Goal: Check status: Check status

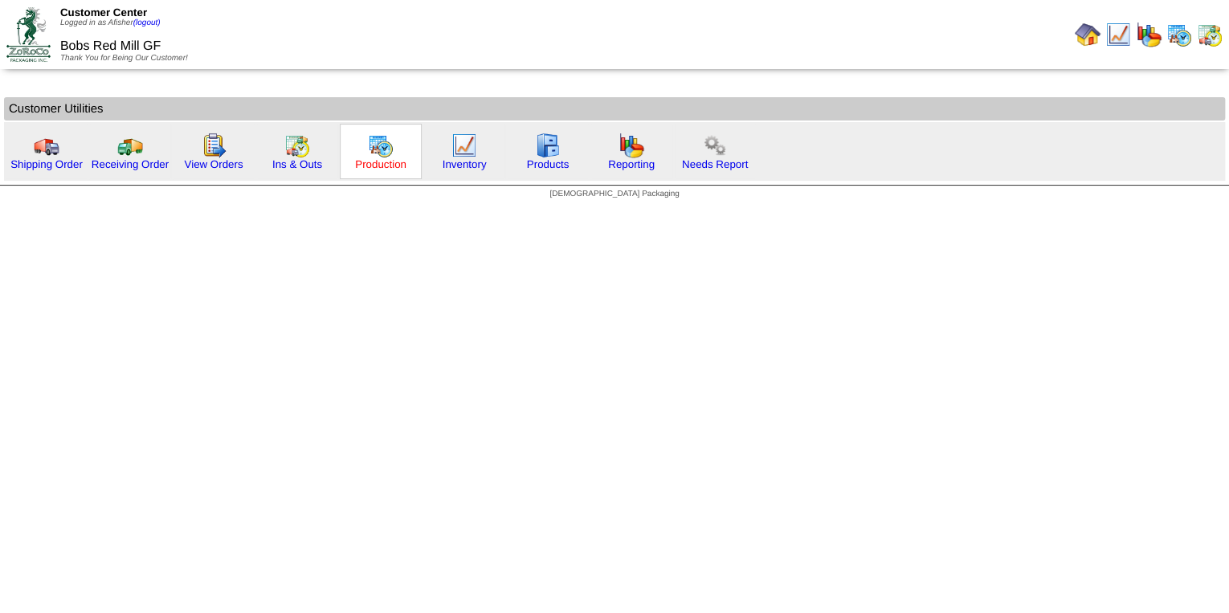
click at [398, 161] on link "Production" at bounding box center [380, 164] width 51 height 12
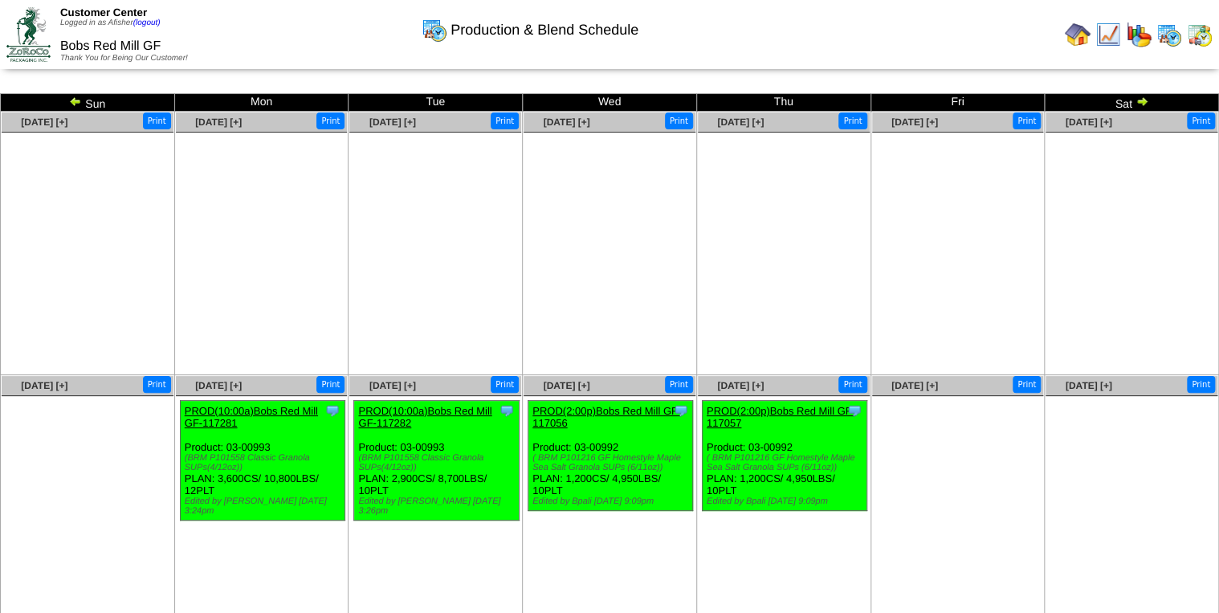
click at [71, 103] on img at bounding box center [75, 101] width 13 height 13
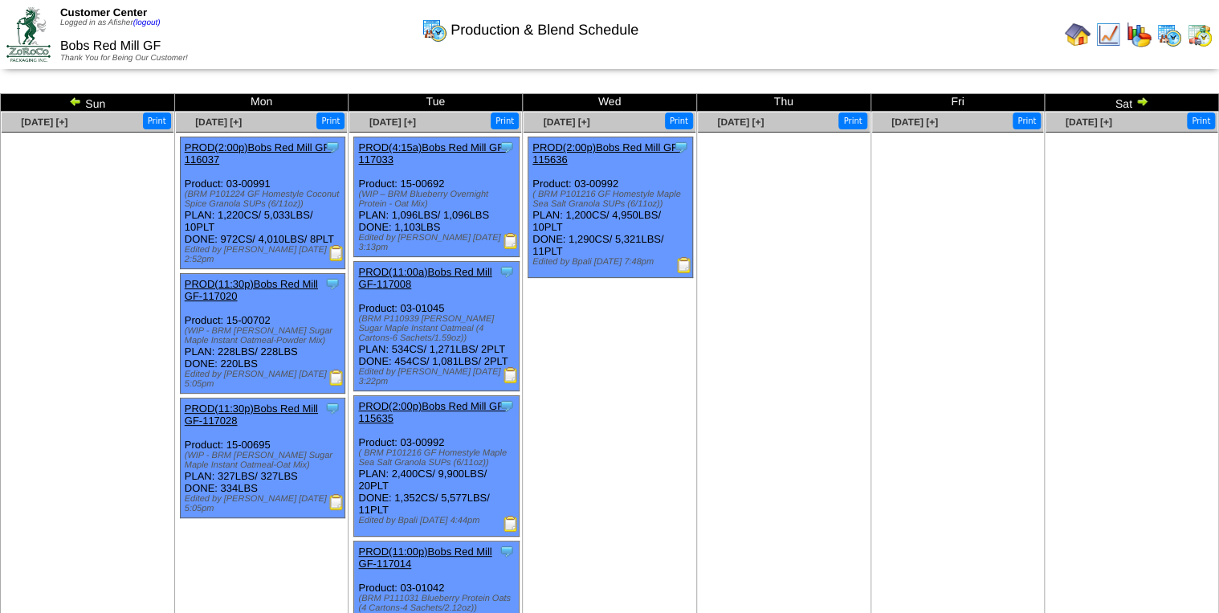
click at [78, 100] on img at bounding box center [75, 101] width 13 height 13
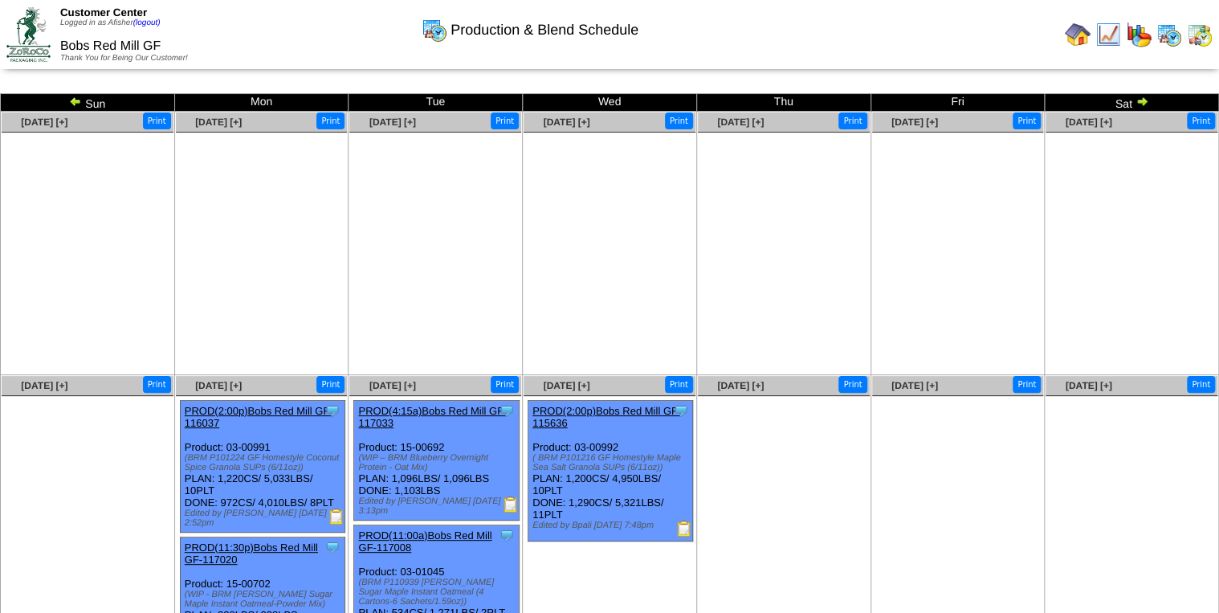
click at [75, 99] on img at bounding box center [75, 101] width 13 height 13
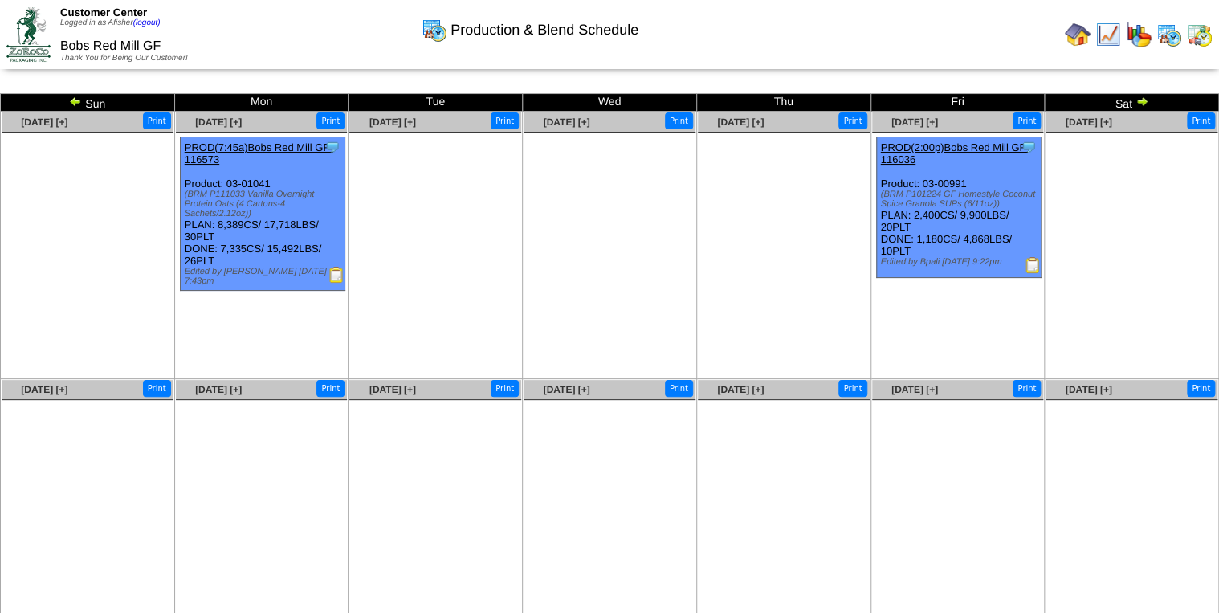
click at [75, 99] on img at bounding box center [75, 101] width 13 height 13
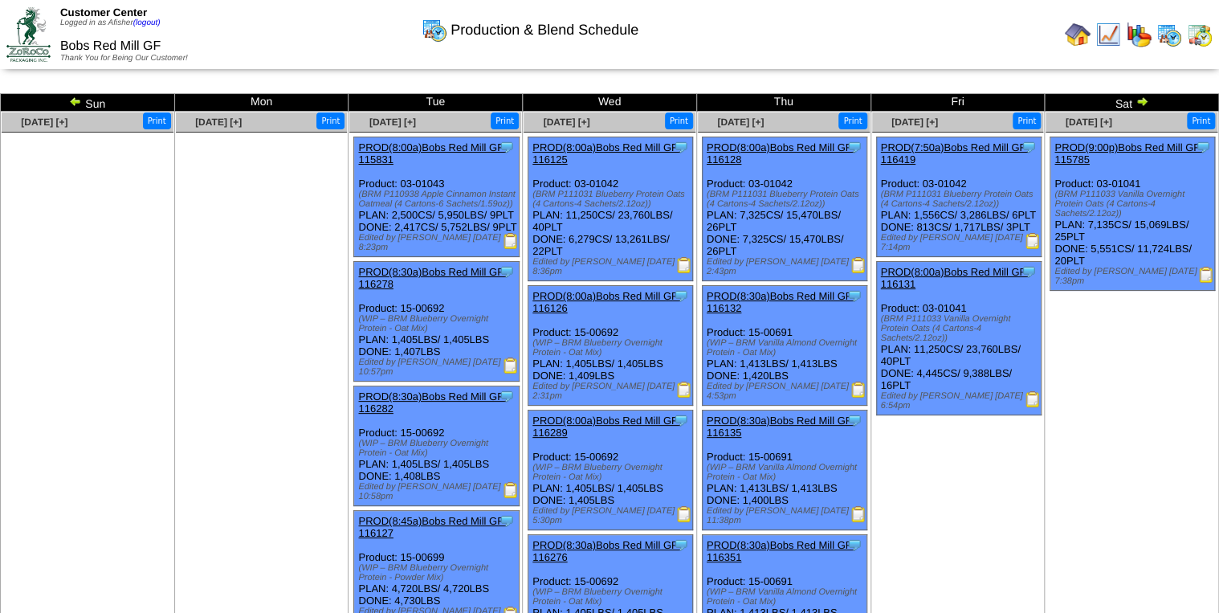
click at [506, 249] on img at bounding box center [511, 241] width 16 height 16
click at [1075, 35] on img at bounding box center [1078, 35] width 26 height 26
